Goal: Task Accomplishment & Management: Use online tool/utility

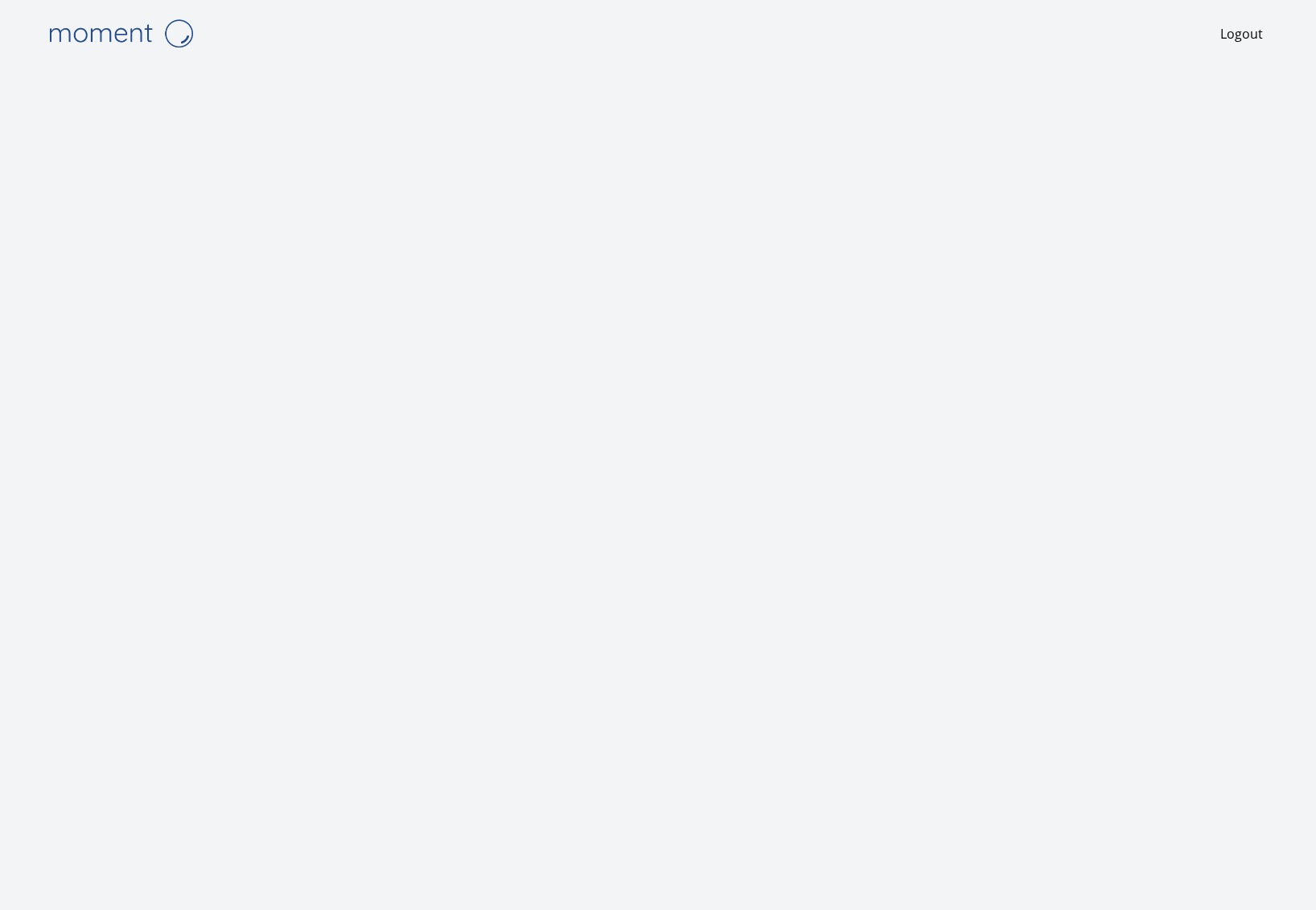
click at [126, 37] on img at bounding box center [121, 33] width 161 height 41
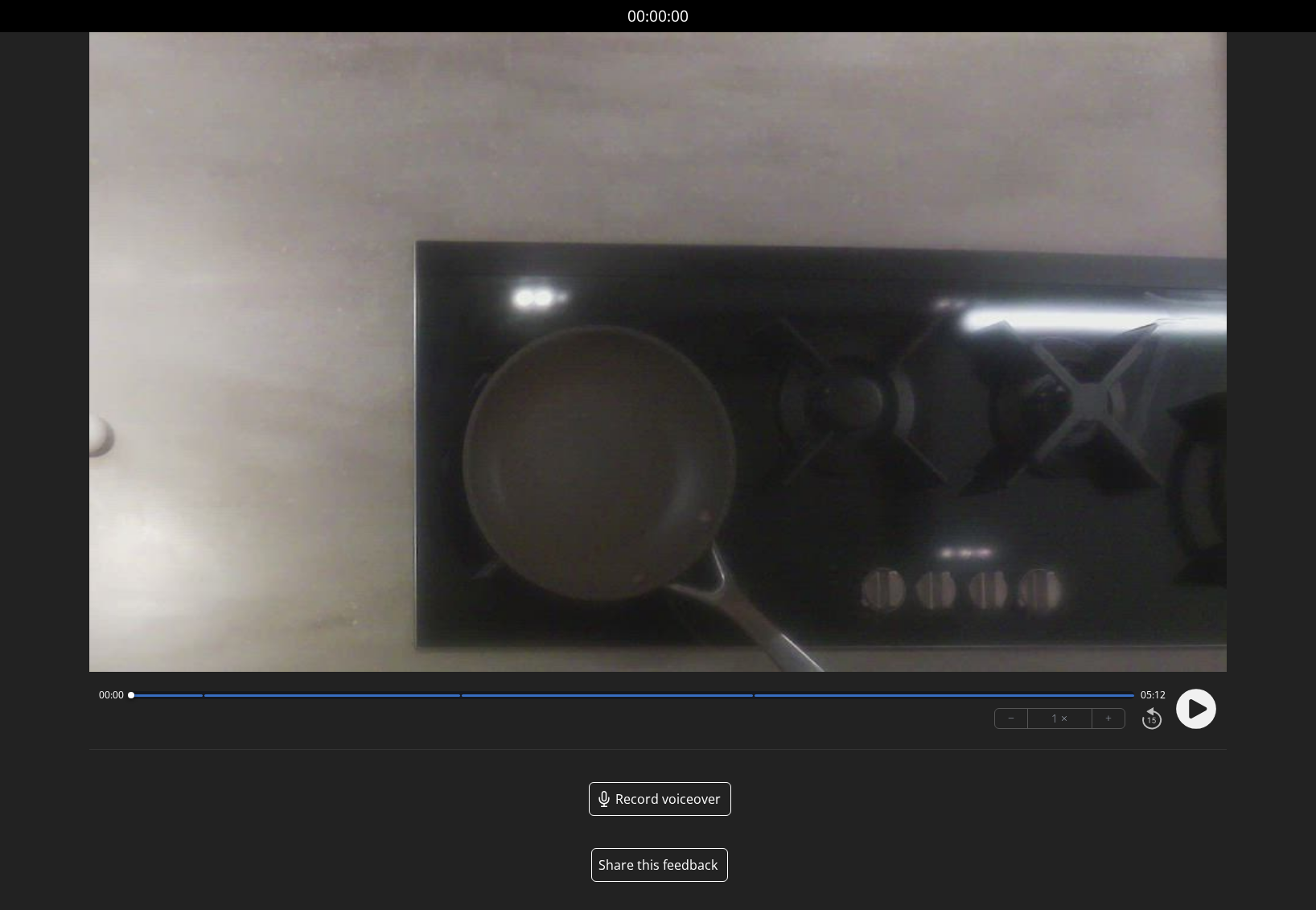
click at [1192, 703] on icon at bounding box center [1197, 709] width 18 height 20
click at [1194, 705] on circle at bounding box center [1195, 709] width 40 height 40
click at [1194, 705] on icon at bounding box center [1197, 709] width 18 height 20
drag, startPoint x: 152, startPoint y: 698, endPoint x: 106, endPoint y: 698, distance: 46.0
click at [106, 698] on div "00:00 05:12" at bounding box center [632, 695] width 1066 height 13
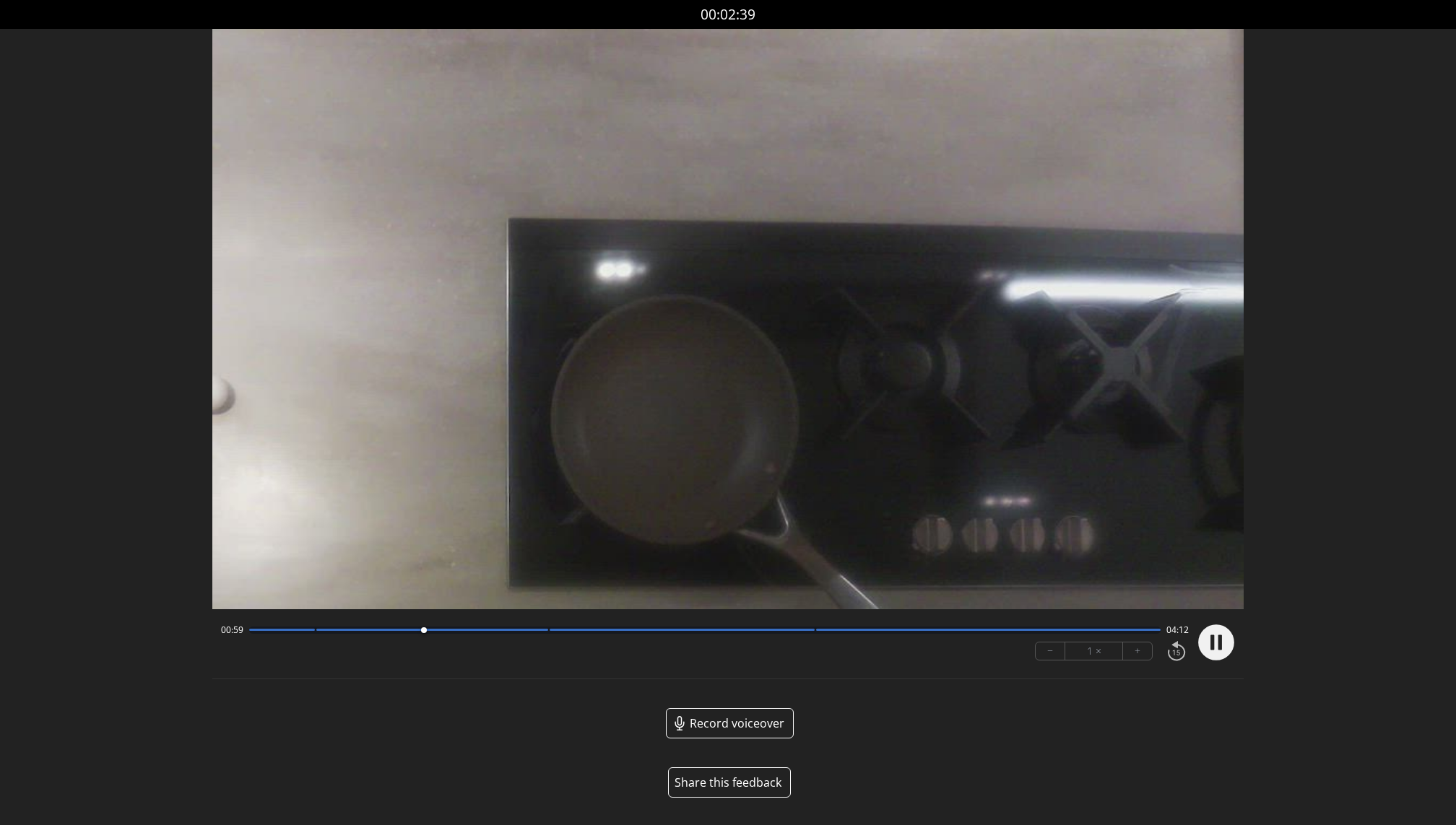
click at [1139, 650] on button "+" at bounding box center [1138, 651] width 29 height 18
click at [1139, 652] on button "+" at bounding box center [1138, 651] width 29 height 18
